Goal: Task Accomplishment & Management: Use online tool/utility

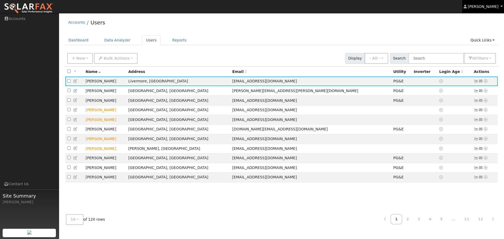
click at [495, 9] on span "[PERSON_NAME]" at bounding box center [483, 6] width 31 height 4
click at [478, 30] on link "Help Center" at bounding box center [482, 30] width 43 height 7
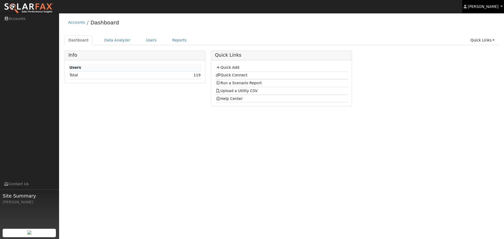
click at [481, 7] on span "[PERSON_NAME]" at bounding box center [483, 6] width 31 height 4
click at [473, 19] on link "Profile" at bounding box center [482, 19] width 43 height 7
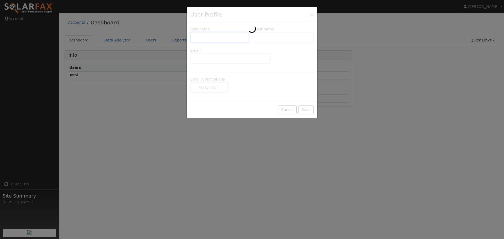
type input "[PERSON_NAME]"
type input "[PERSON_NAME][EMAIL_ADDRESS][DOMAIN_NAME]"
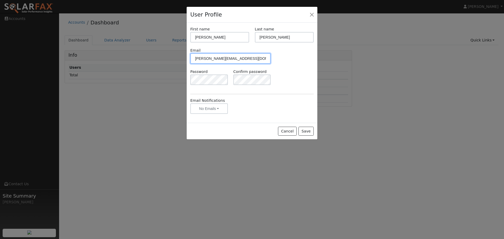
click at [216, 58] on input "[PERSON_NAME][EMAIL_ADDRESS][DOMAIN_NAME]" at bounding box center [230, 58] width 80 height 11
click at [311, 15] on button "Close" at bounding box center [311, 14] width 7 height 7
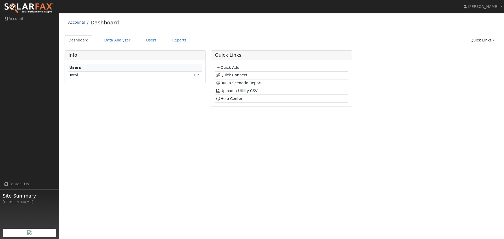
click at [71, 24] on link "Accounts" at bounding box center [76, 22] width 17 height 4
click at [489, 7] on span "[PERSON_NAME]" at bounding box center [483, 6] width 31 height 4
click at [477, 58] on link "Log Out" at bounding box center [482, 56] width 43 height 7
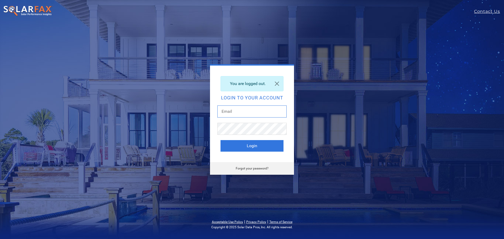
type input "jarrett@gotwatts.com"
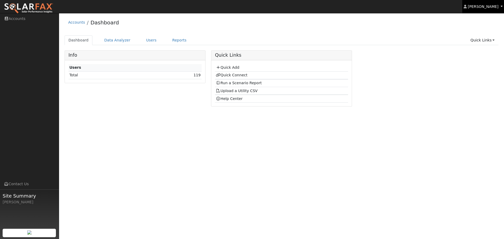
click at [484, 8] on span "[PERSON_NAME]" at bounding box center [483, 6] width 31 height 4
click at [474, 60] on link "Log Out" at bounding box center [482, 56] width 43 height 7
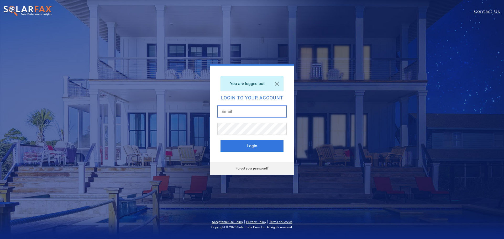
type input "[PERSON_NAME][EMAIL_ADDRESS][DOMAIN_NAME]"
click at [256, 147] on button "Login" at bounding box center [252, 146] width 63 height 12
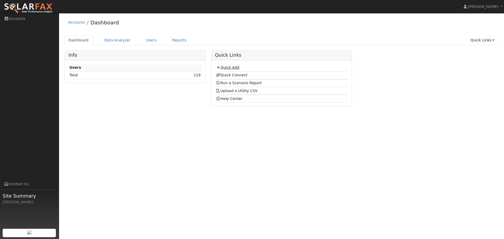
click at [230, 68] on link "Quick Add" at bounding box center [227, 67] width 23 height 4
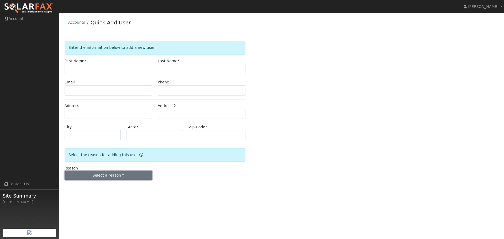
click at [109, 176] on button "Select a reason" at bounding box center [109, 175] width 88 height 9
click at [240, 174] on div "Reason Select a reason New lead New customer adding solar New customer has solar" at bounding box center [155, 173] width 187 height 14
click at [131, 176] on button "Select a reason" at bounding box center [109, 175] width 88 height 9
click at [108, 195] on link "New customer adding solar" at bounding box center [94, 193] width 58 height 7
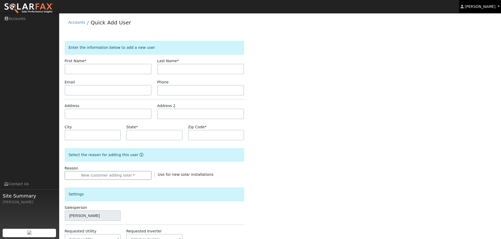
click at [476, 9] on link "[PERSON_NAME]" at bounding box center [480, 6] width 42 height 13
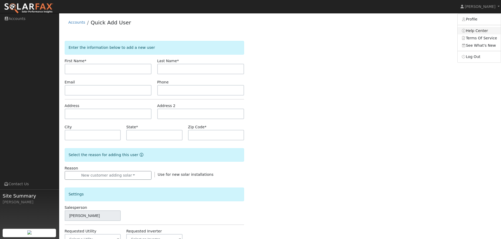
click at [484, 32] on link "Help Center" at bounding box center [478, 30] width 43 height 7
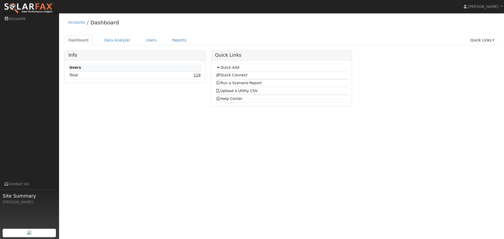
click at [199, 76] on link "119" at bounding box center [197, 75] width 7 height 4
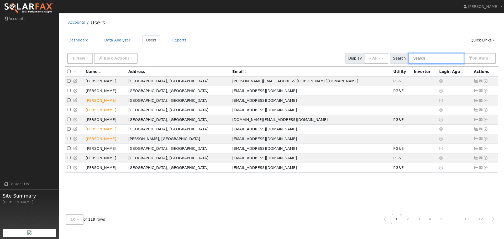
click at [442, 60] on input "text" at bounding box center [437, 58] width 56 height 11
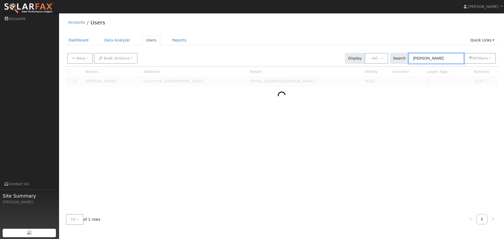
type input "[PERSON_NAME]"
click at [348, 35] on div "Accounts Users Dashboard Data Analyzer Users Reports Quick Links Quick Add Quic…" at bounding box center [282, 122] width 440 height 213
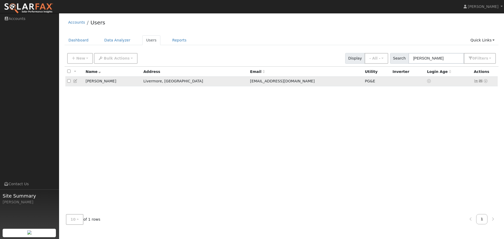
click at [485, 82] on icon at bounding box center [486, 81] width 5 height 4
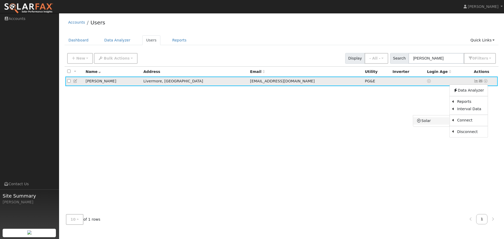
click at [420, 123] on icon at bounding box center [419, 121] width 5 height 4
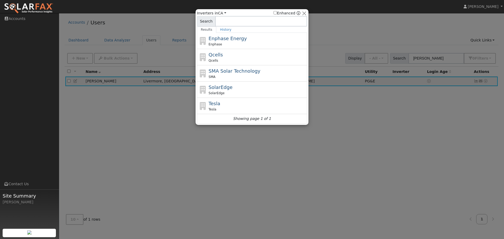
click at [409, 138] on div at bounding box center [252, 119] width 504 height 239
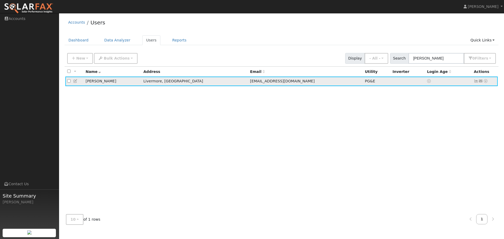
click at [485, 82] on icon at bounding box center [486, 81] width 5 height 4
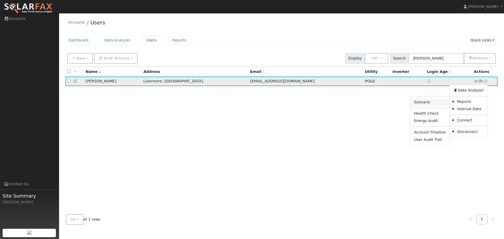
click at [429, 104] on link "Scenario" at bounding box center [430, 102] width 39 height 7
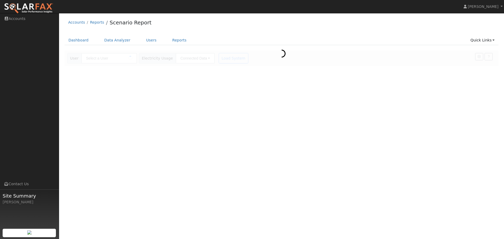
type input "[PERSON_NAME]"
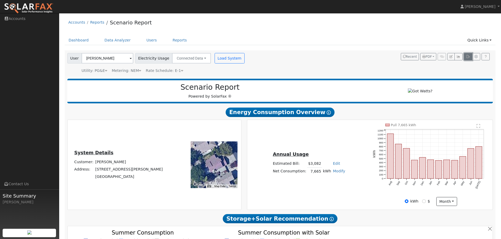
click at [466, 58] on icon "button" at bounding box center [468, 56] width 4 height 3
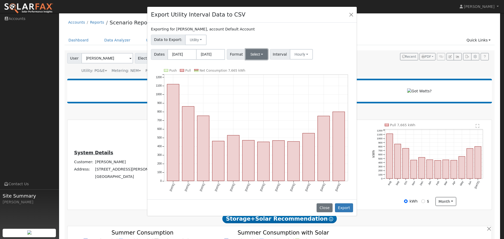
click at [252, 53] on button "Select" at bounding box center [257, 54] width 22 height 11
click at [254, 114] on link "OpenSolar" at bounding box center [264, 114] width 38 height 7
click at [346, 207] on button "Export" at bounding box center [344, 208] width 18 height 9
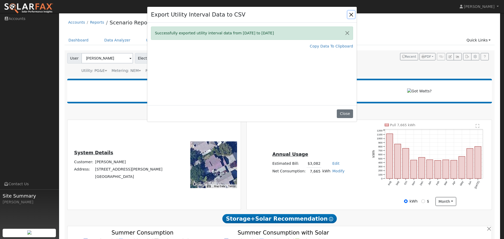
click at [351, 13] on button "Close" at bounding box center [351, 14] width 7 height 7
